Goal: Transaction & Acquisition: Purchase product/service

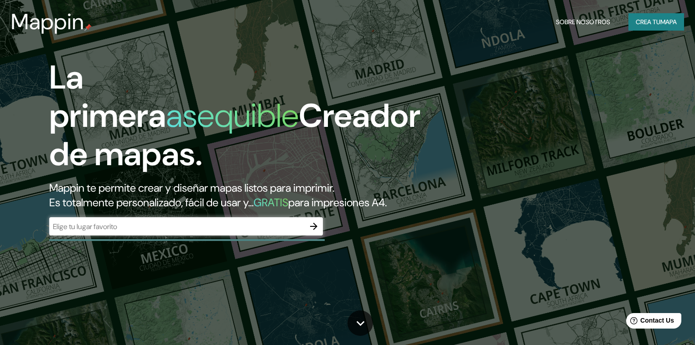
click at [201, 209] on font "Es totalmente personalizado, fácil de usar y..." at bounding box center [151, 202] width 204 height 14
click at [208, 232] on input "text" at bounding box center [176, 226] width 255 height 10
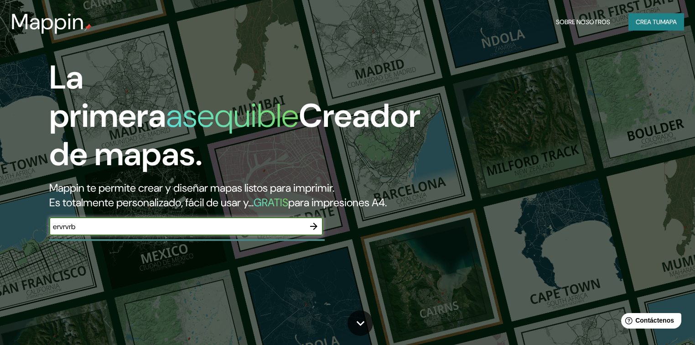
type input "ervrvrb"
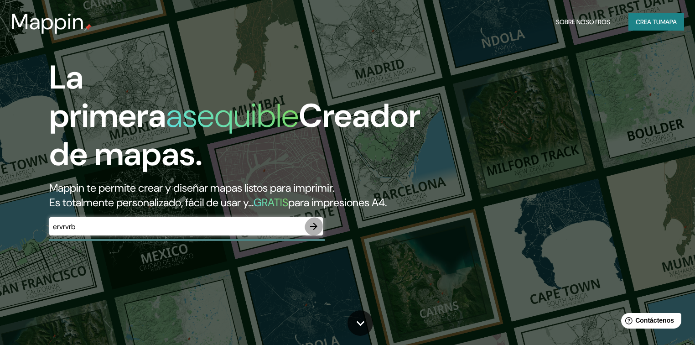
click at [314, 230] on icon "button" at bounding box center [313, 226] width 7 height 7
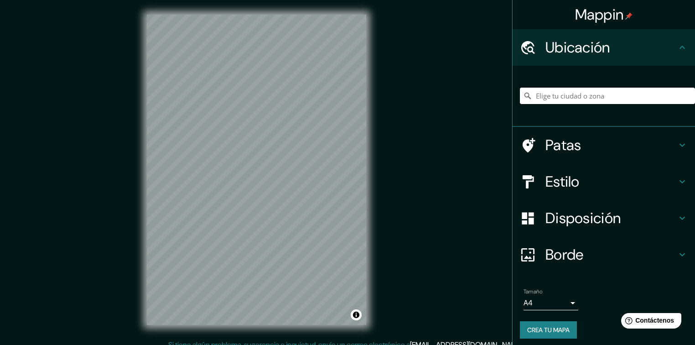
click at [543, 104] on input "Elige tu ciudad o zona" at bounding box center [607, 96] width 175 height 16
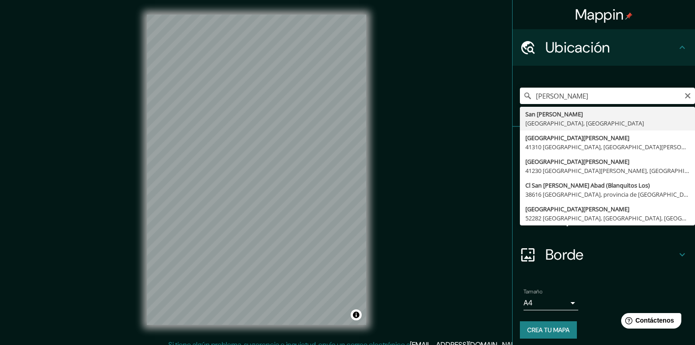
type input "[GEOGRAPHIC_DATA][PERSON_NAME], [GEOGRAPHIC_DATA], [GEOGRAPHIC_DATA]"
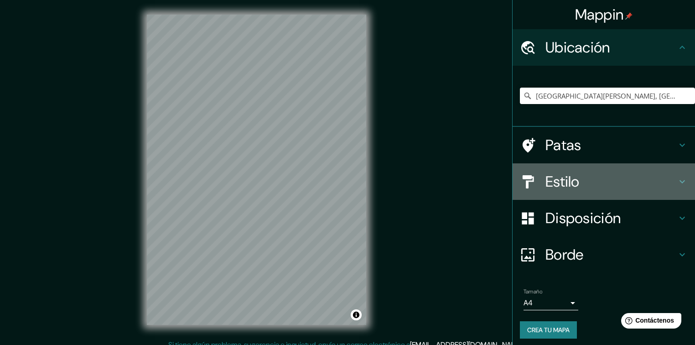
click at [596, 191] on h4 "Estilo" at bounding box center [610, 181] width 131 height 18
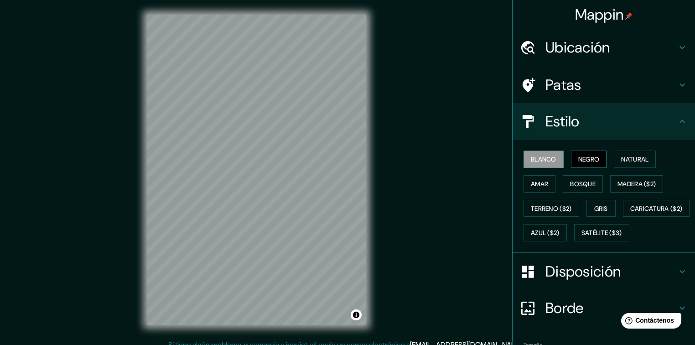
click at [600, 163] on font "Negro" at bounding box center [588, 159] width 21 height 8
click at [627, 168] on button "Natural" at bounding box center [635, 158] width 42 height 17
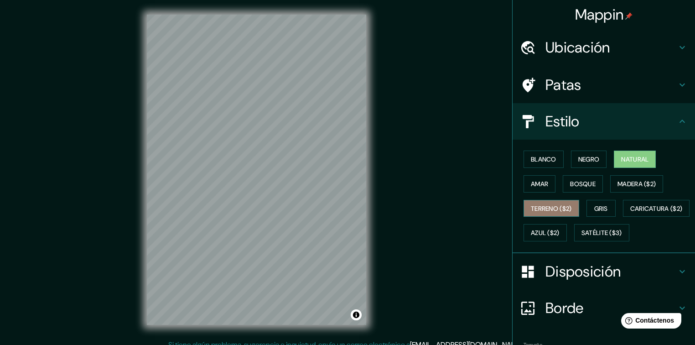
click at [561, 213] on font "Terreno ($2)" at bounding box center [551, 208] width 41 height 8
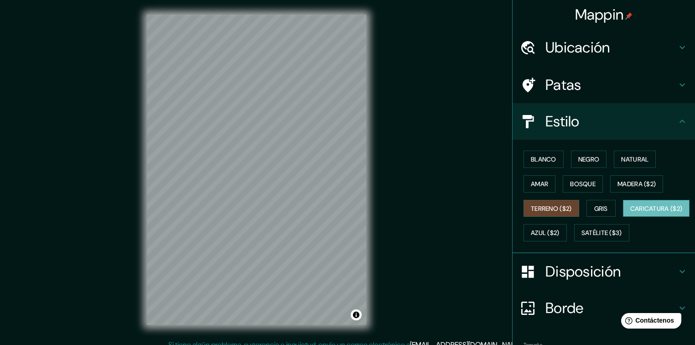
click at [623, 217] on button "Caricatura ($2)" at bounding box center [656, 208] width 67 height 17
click at [581, 238] on font "Satélite ($3)" at bounding box center [601, 233] width 41 height 12
click at [630, 213] on font "Caricatura ($2)" at bounding box center [656, 208] width 52 height 8
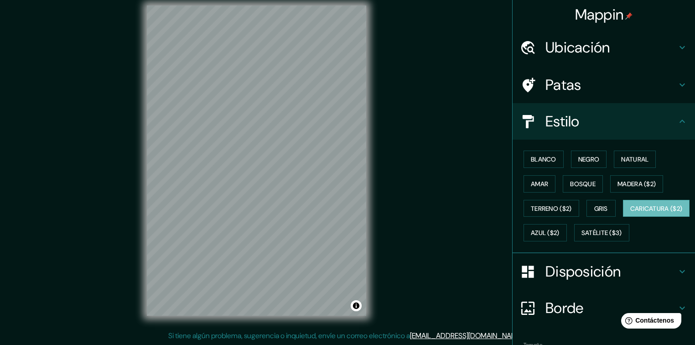
scroll to position [19, 0]
click at [560, 237] on font "Azul ($2)" at bounding box center [545, 233] width 29 height 8
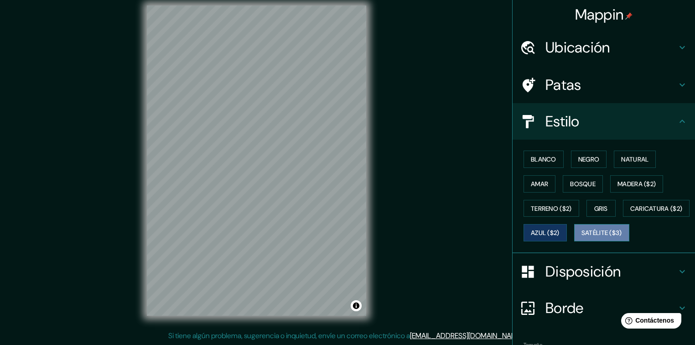
click at [581, 237] on font "Satélite ($3)" at bounding box center [601, 233] width 41 height 8
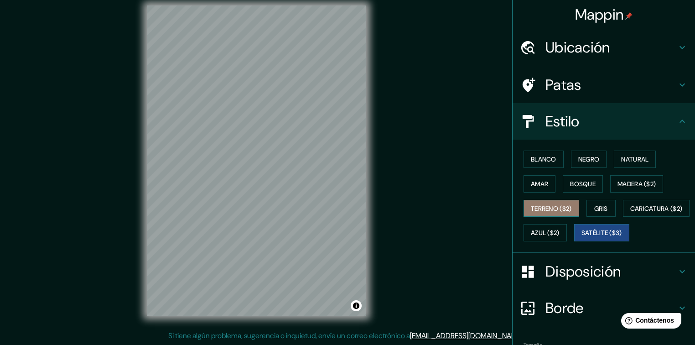
click at [550, 213] on font "Terreno ($2)" at bounding box center [551, 208] width 41 height 8
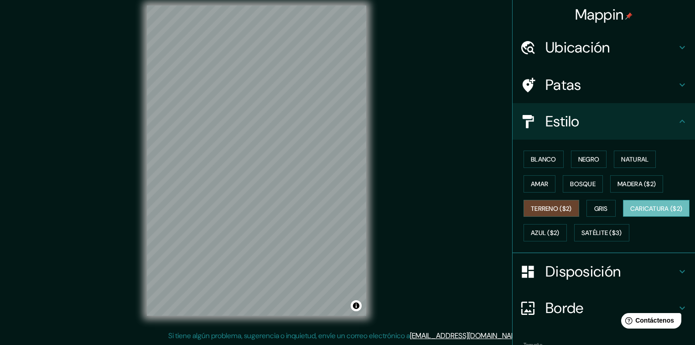
click at [630, 213] on font "Caricatura ($2)" at bounding box center [656, 208] width 52 height 8
click at [583, 163] on font "Negro" at bounding box center [588, 159] width 21 height 8
